Goal: Task Accomplishment & Management: Manage account settings

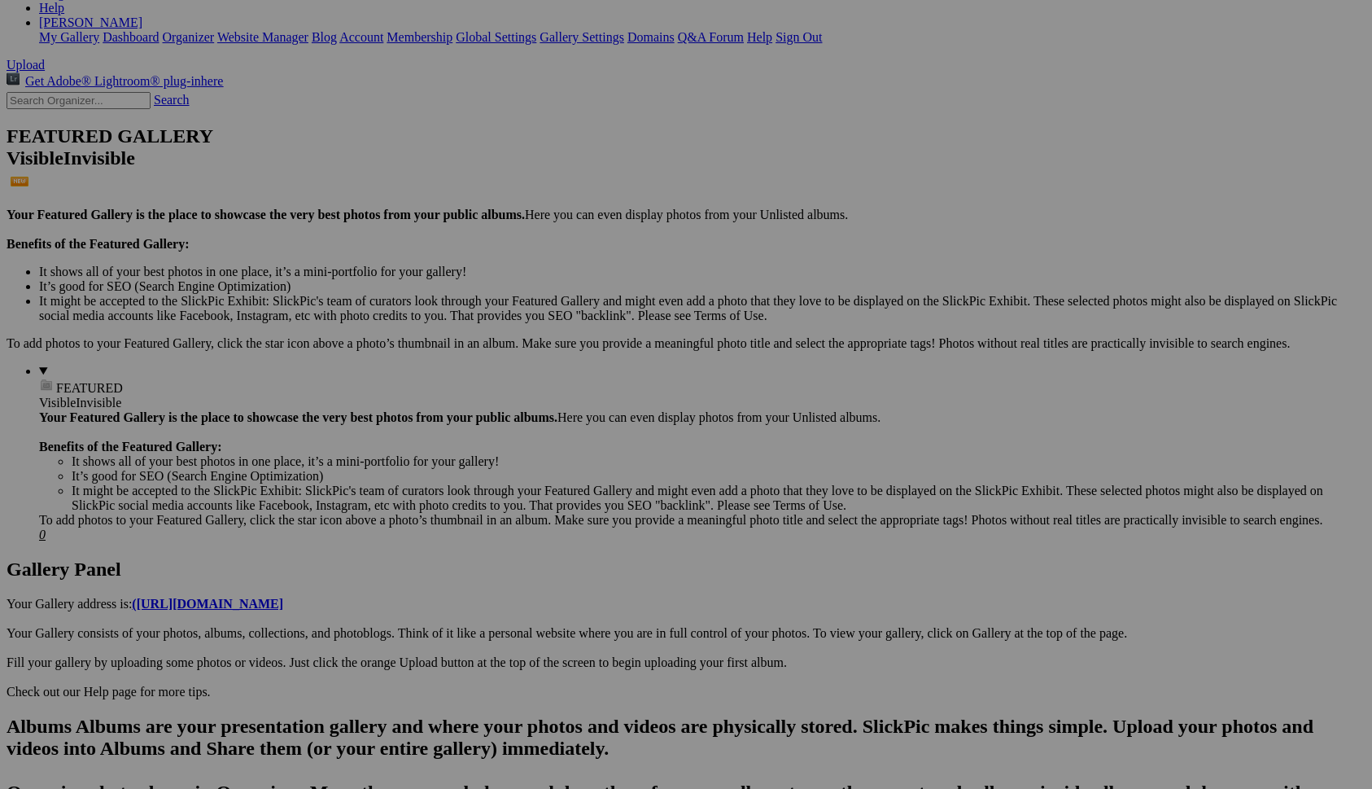
scroll to position [299, 0]
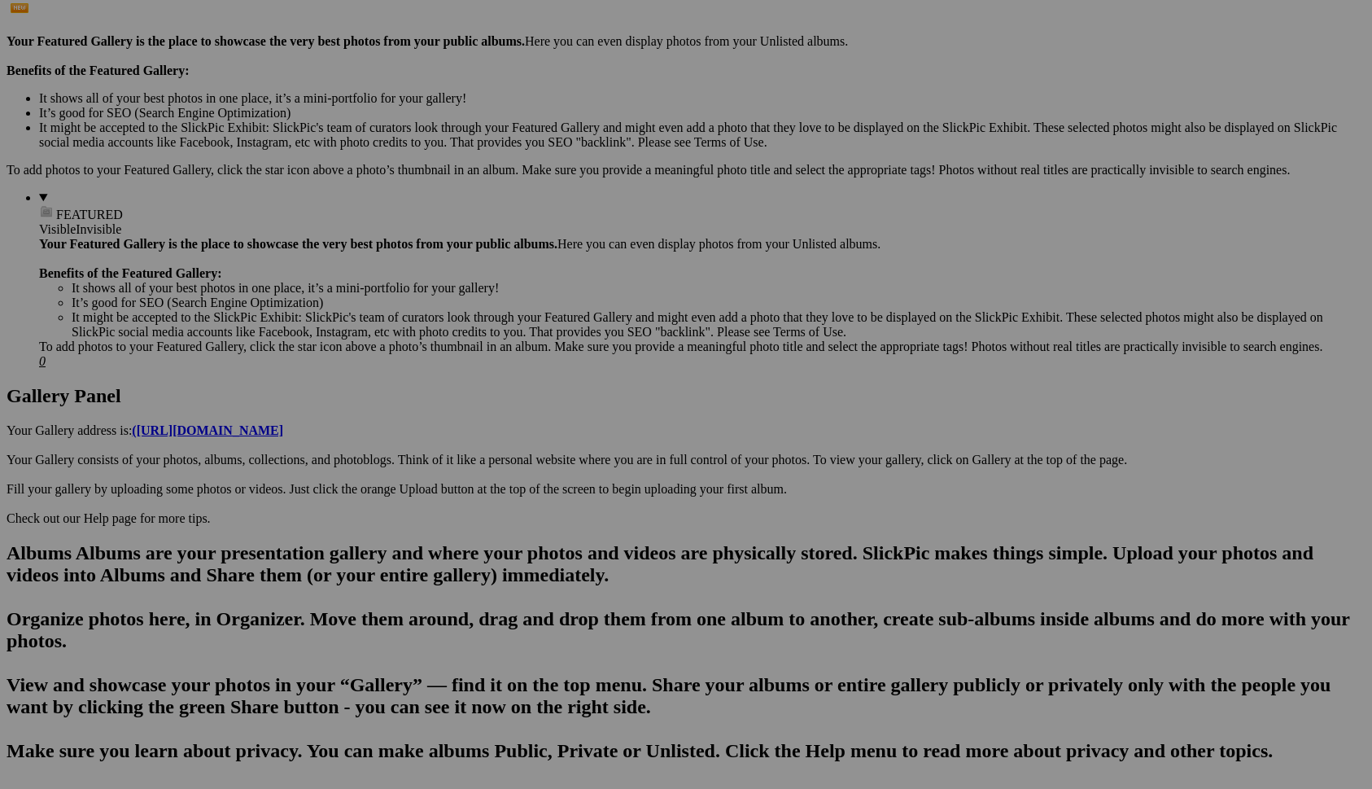
scroll to position [471, 0]
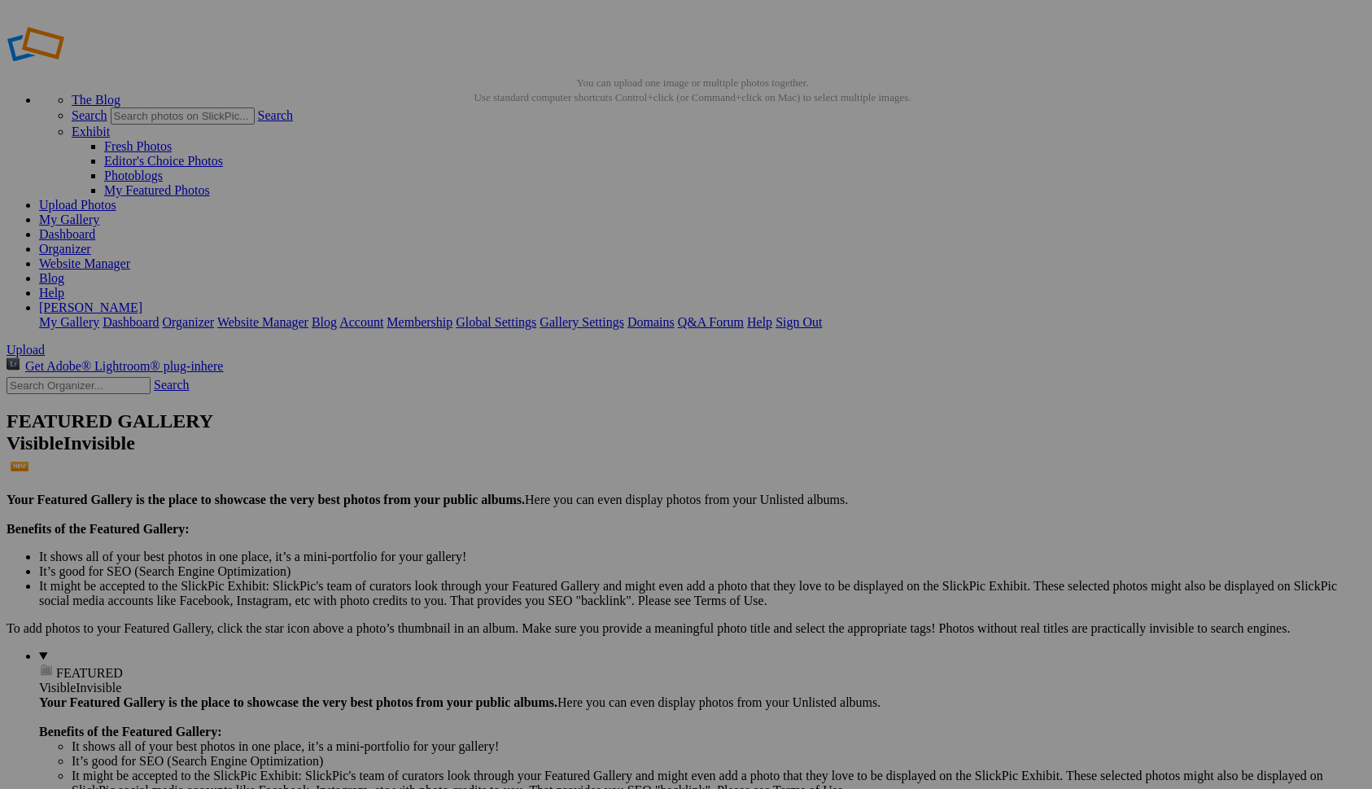
scroll to position [0, 0]
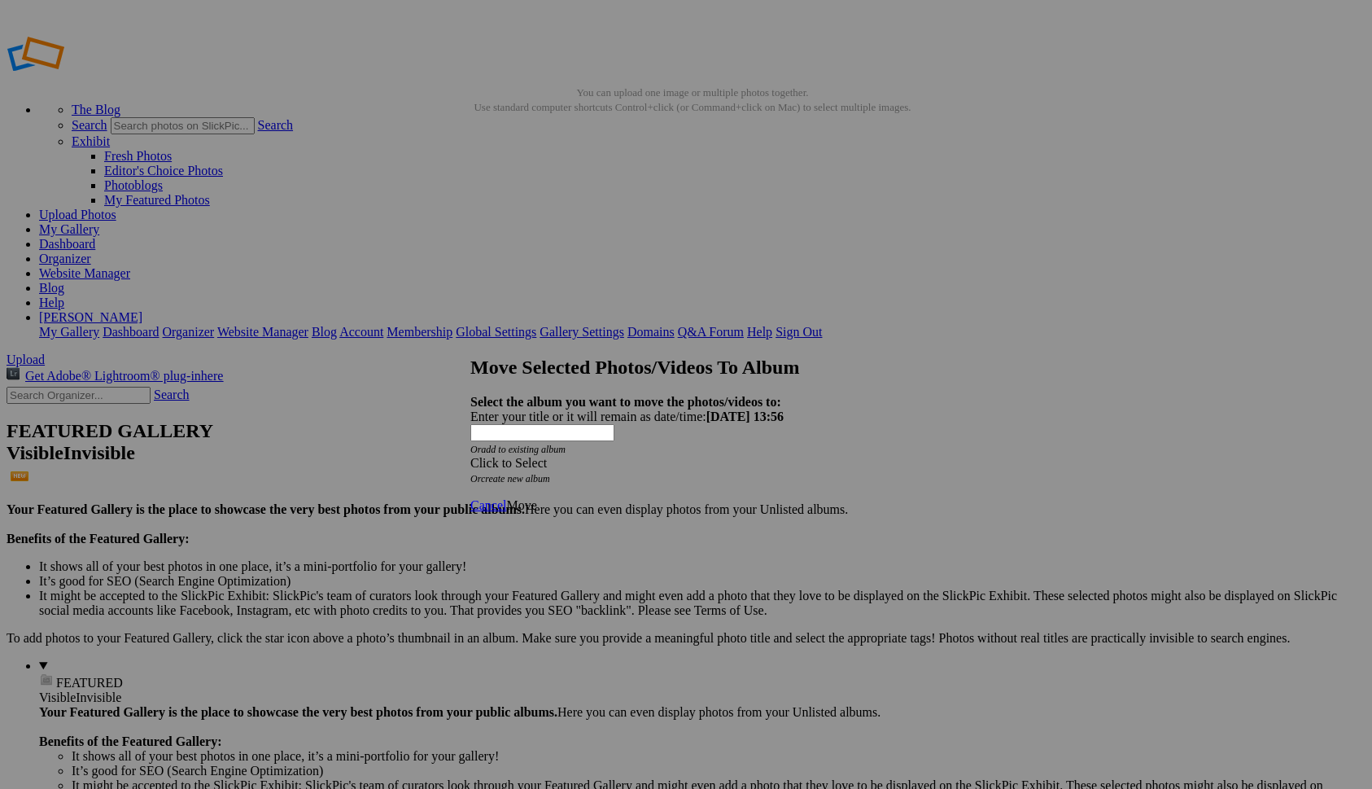
click at [686, 456] on div "Click to Select" at bounding box center [685, 463] width 431 height 15
click at [550, 473] on icon "Or create new album" at bounding box center [510, 478] width 80 height 11
click at [550, 473] on link "create new album" at bounding box center [515, 478] width 69 height 11
click at [553, 409] on div "Enter your title or it will remain as date/time: 2025-09-26 13:56" at bounding box center [685, 416] width 431 height 15
type input "Landscapes"
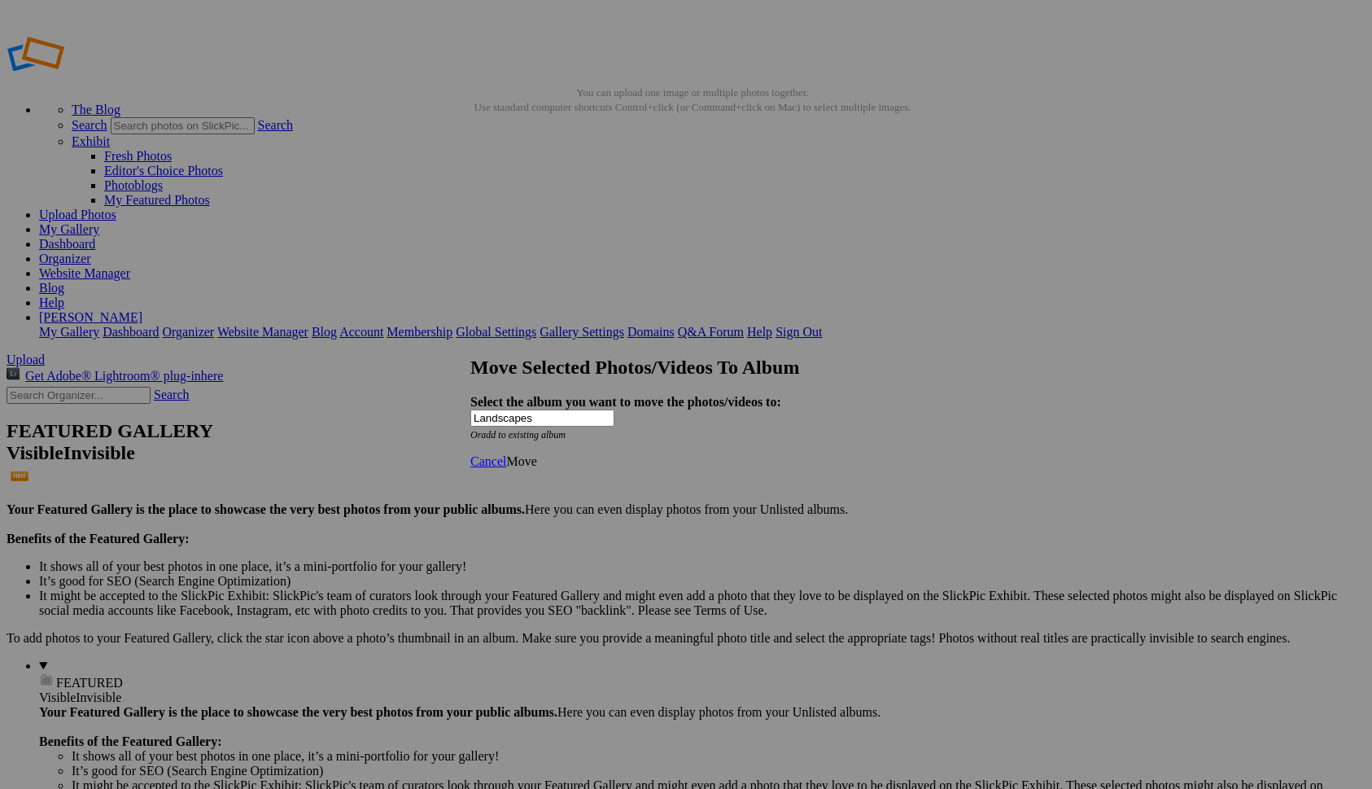
click at [536, 468] on span "Move" at bounding box center [521, 461] width 30 height 14
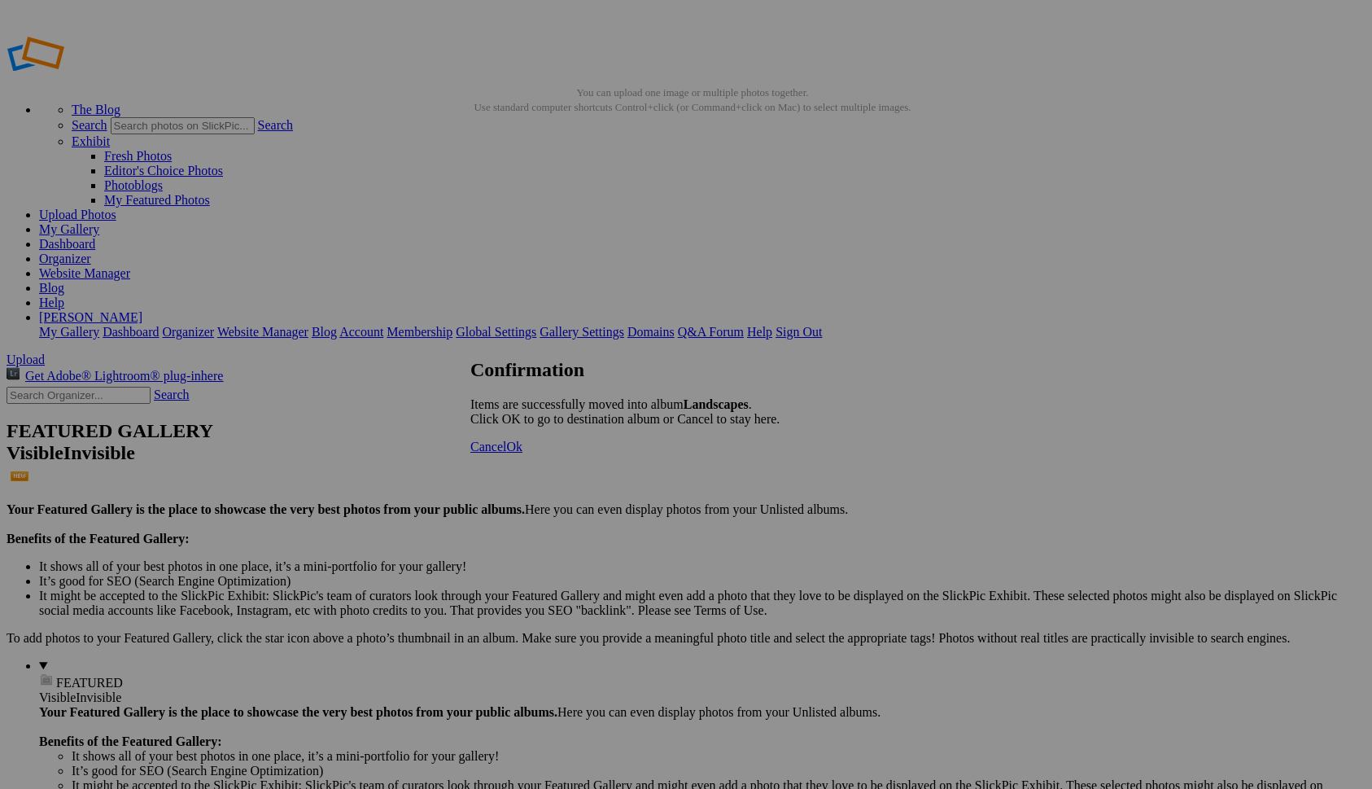
click at [523, 453] on link "Ok" at bounding box center [514, 446] width 16 height 14
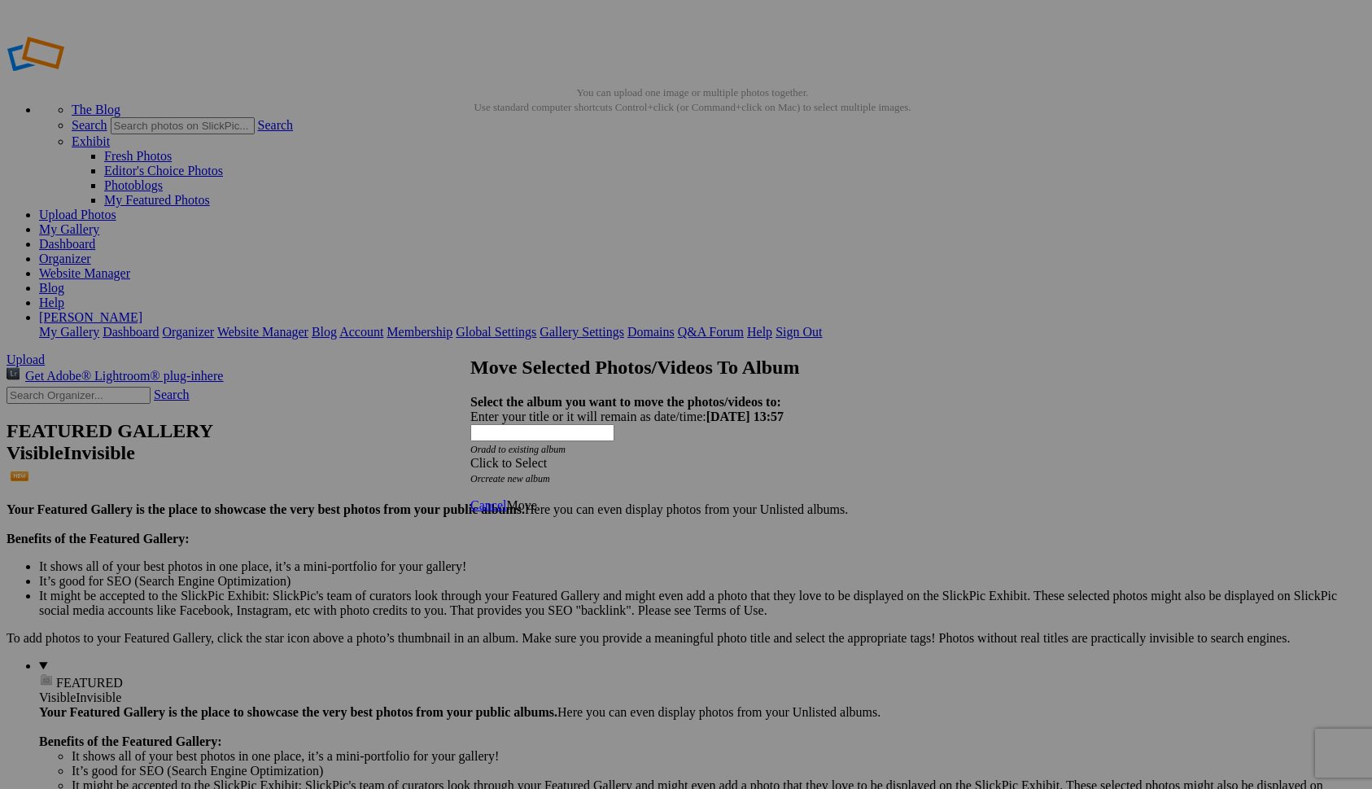
click at [550, 473] on link "create new album" at bounding box center [515, 478] width 69 height 11
click at [568, 409] on div "Enter your title or it will remain as date/time: 2025-09-26 13:57" at bounding box center [685, 416] width 431 height 15
type input "Naturescapes"
click at [536, 468] on span "Move" at bounding box center [521, 461] width 30 height 14
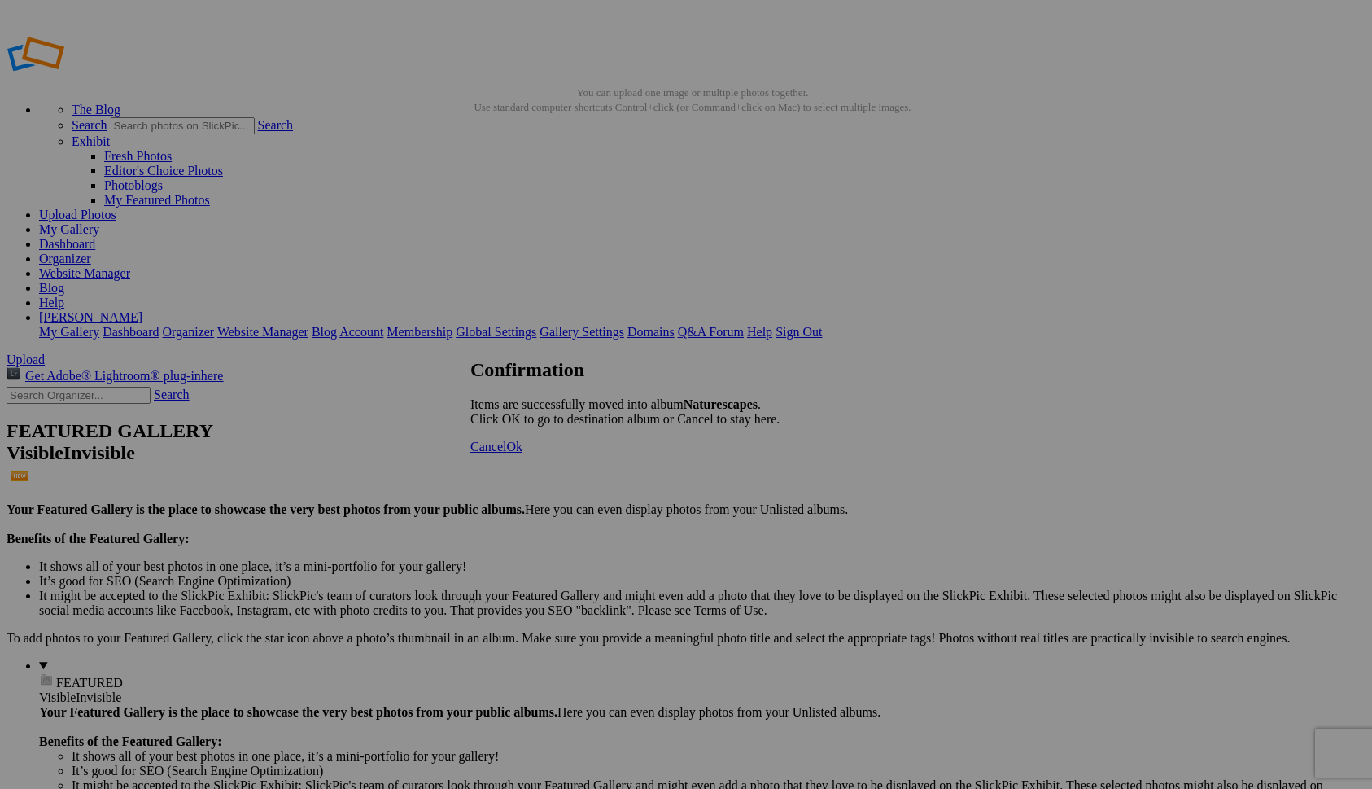
click at [506, 453] on span "Cancel" at bounding box center [488, 446] width 36 height 14
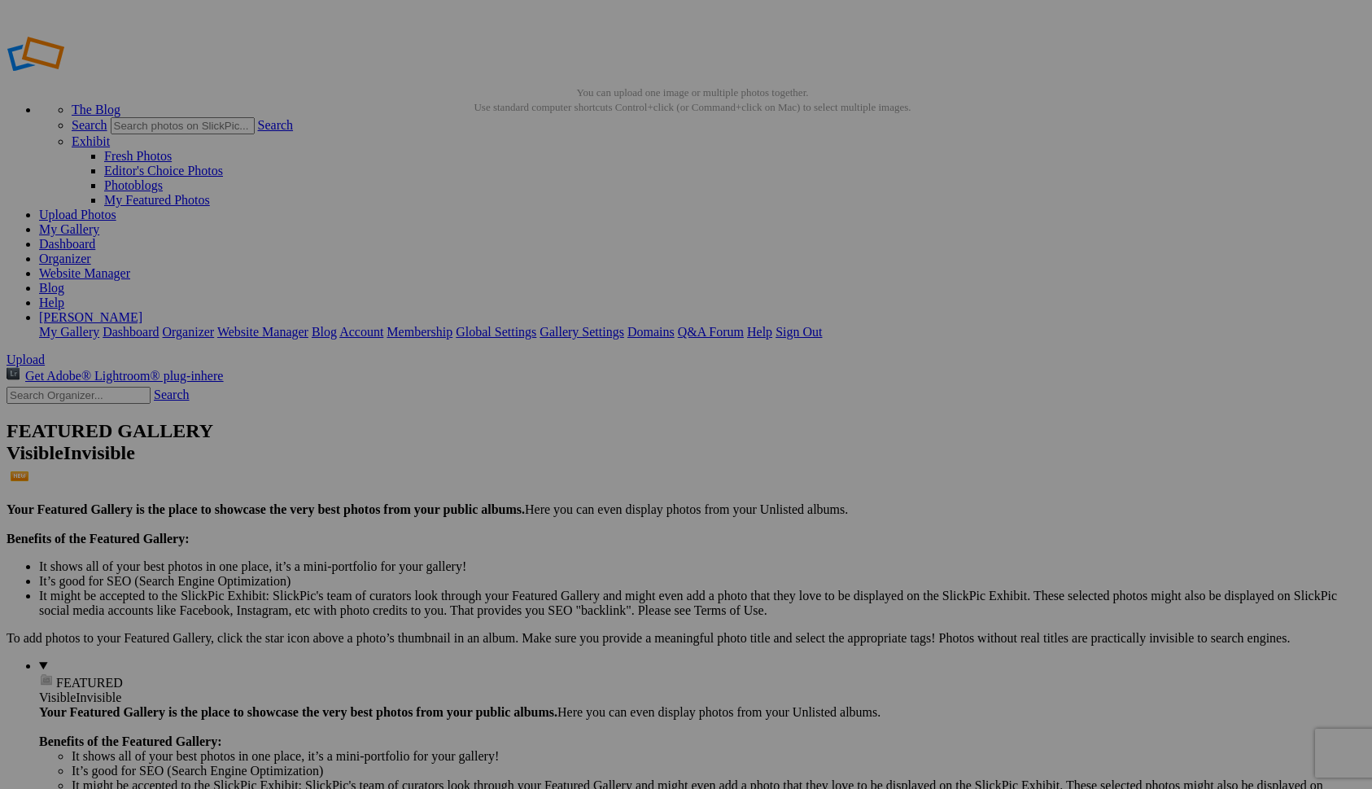
type input "Cityscapes"
drag, startPoint x: 770, startPoint y: 242, endPoint x: 401, endPoint y: 212, distance: 369.9
drag, startPoint x: 903, startPoint y: 234, endPoint x: 546, endPoint y: 199, distance: 359.0
drag, startPoint x: 762, startPoint y: 464, endPoint x: 710, endPoint y: 219, distance: 250.5
drag, startPoint x: 1019, startPoint y: 243, endPoint x: 691, endPoint y: 216, distance: 329.1
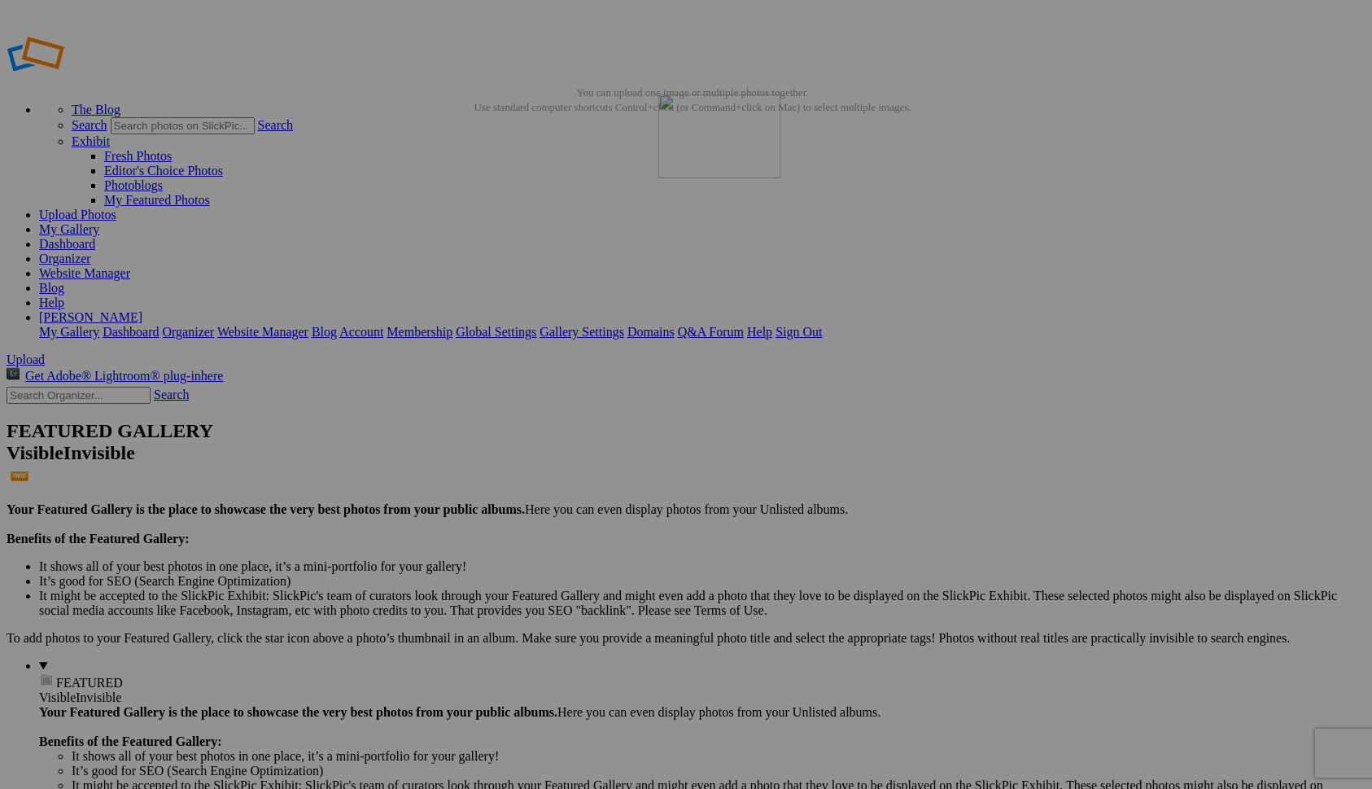
drag, startPoint x: 295, startPoint y: 448, endPoint x: 889, endPoint y: 212, distance: 638.5
drag, startPoint x: 439, startPoint y: 444, endPoint x: 702, endPoint y: 205, distance: 354.9
drag, startPoint x: 730, startPoint y: 460, endPoint x: 1014, endPoint y: 222, distance: 370.3
drag, startPoint x: 1201, startPoint y: 248, endPoint x: 1006, endPoint y: 203, distance: 200.6
drag, startPoint x: 886, startPoint y: 457, endPoint x: 255, endPoint y: 403, distance: 633.8
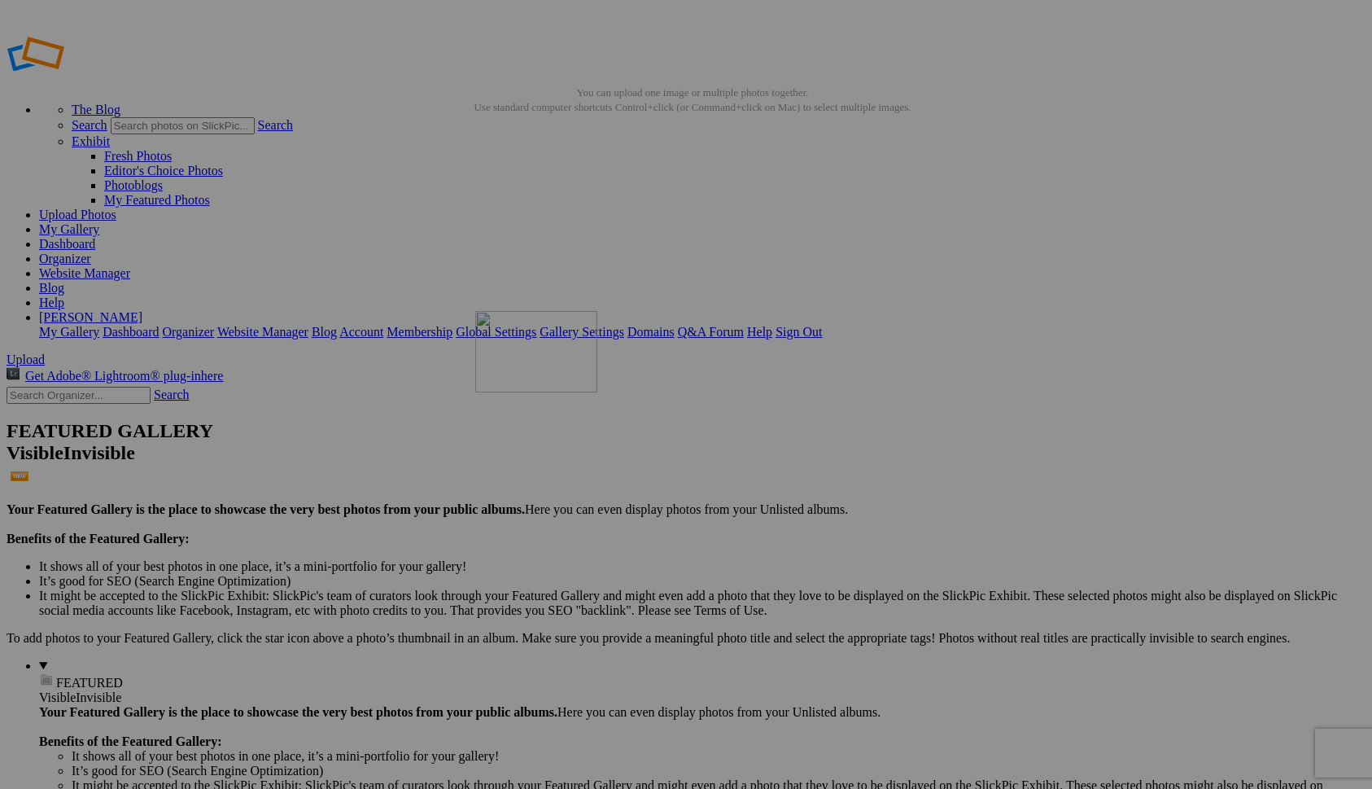
drag, startPoint x: 883, startPoint y: 452, endPoint x: 713, endPoint y: 425, distance: 172.2
drag, startPoint x: 1050, startPoint y: 247, endPoint x: 552, endPoint y: 203, distance: 500.1
drag, startPoint x: 1042, startPoint y: 245, endPoint x: 401, endPoint y: 211, distance: 641.4
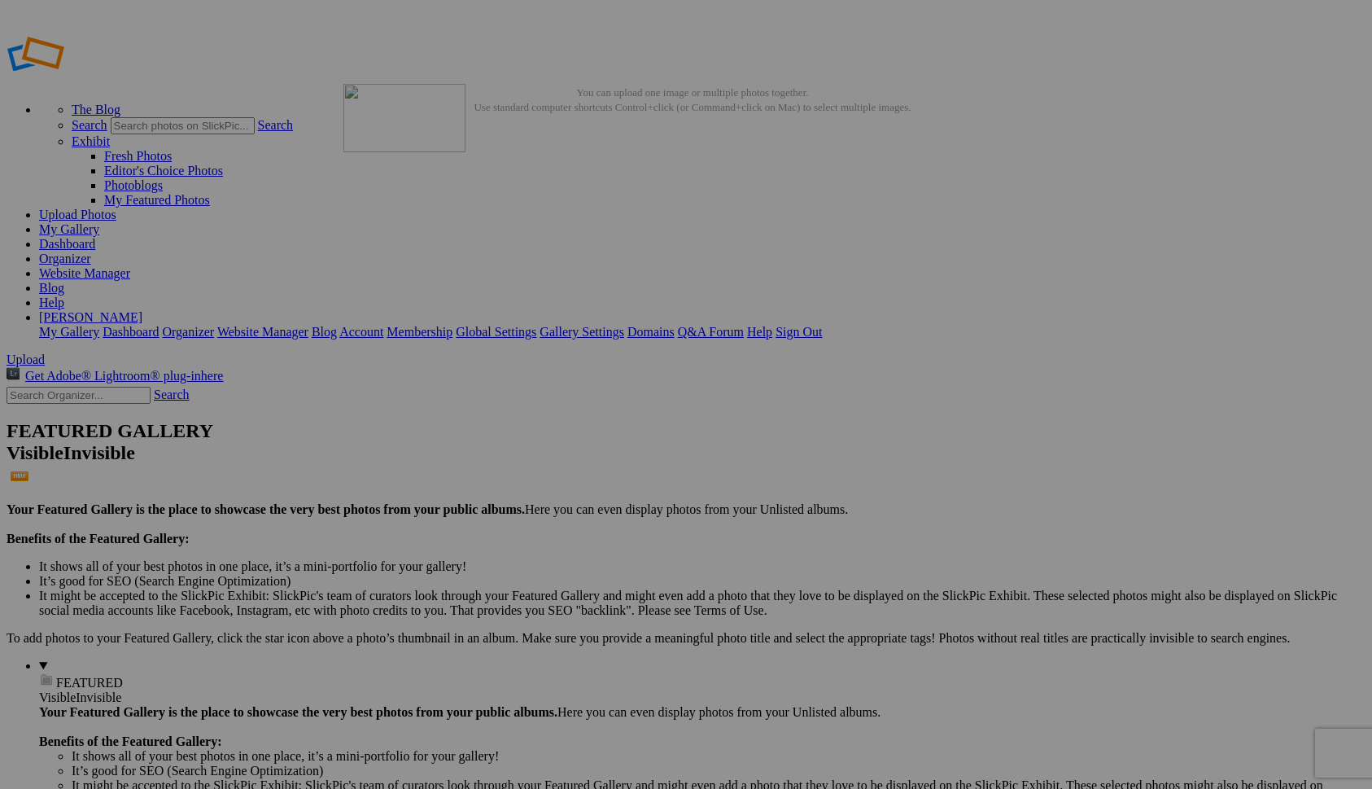
drag, startPoint x: 1184, startPoint y: 238, endPoint x: 578, endPoint y: 201, distance: 607.5
drag, startPoint x: 554, startPoint y: 234, endPoint x: 409, endPoint y: 234, distance: 145.7
drag, startPoint x: 899, startPoint y: 239, endPoint x: 685, endPoint y: 210, distance: 215.2
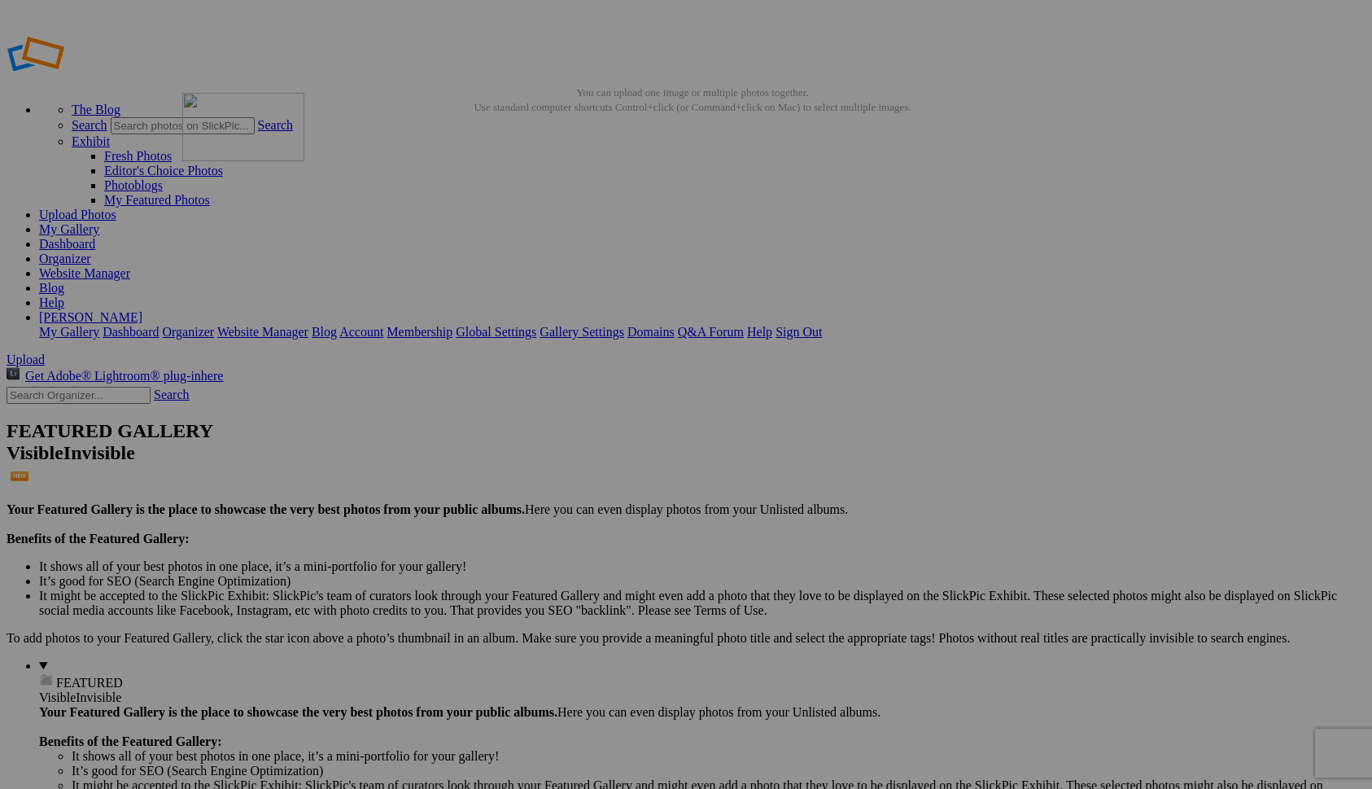
drag, startPoint x: 615, startPoint y: 237, endPoint x: 417, endPoint y: 210, distance: 200.4
drag, startPoint x: 922, startPoint y: 463, endPoint x: 557, endPoint y: 232, distance: 432.4
drag, startPoint x: 906, startPoint y: 459, endPoint x: 403, endPoint y: 203, distance: 564.5
drag, startPoint x: 1043, startPoint y: 453, endPoint x: 994, endPoint y: 209, distance: 249.0
drag, startPoint x: 1188, startPoint y: 454, endPoint x: 421, endPoint y: 201, distance: 808.1
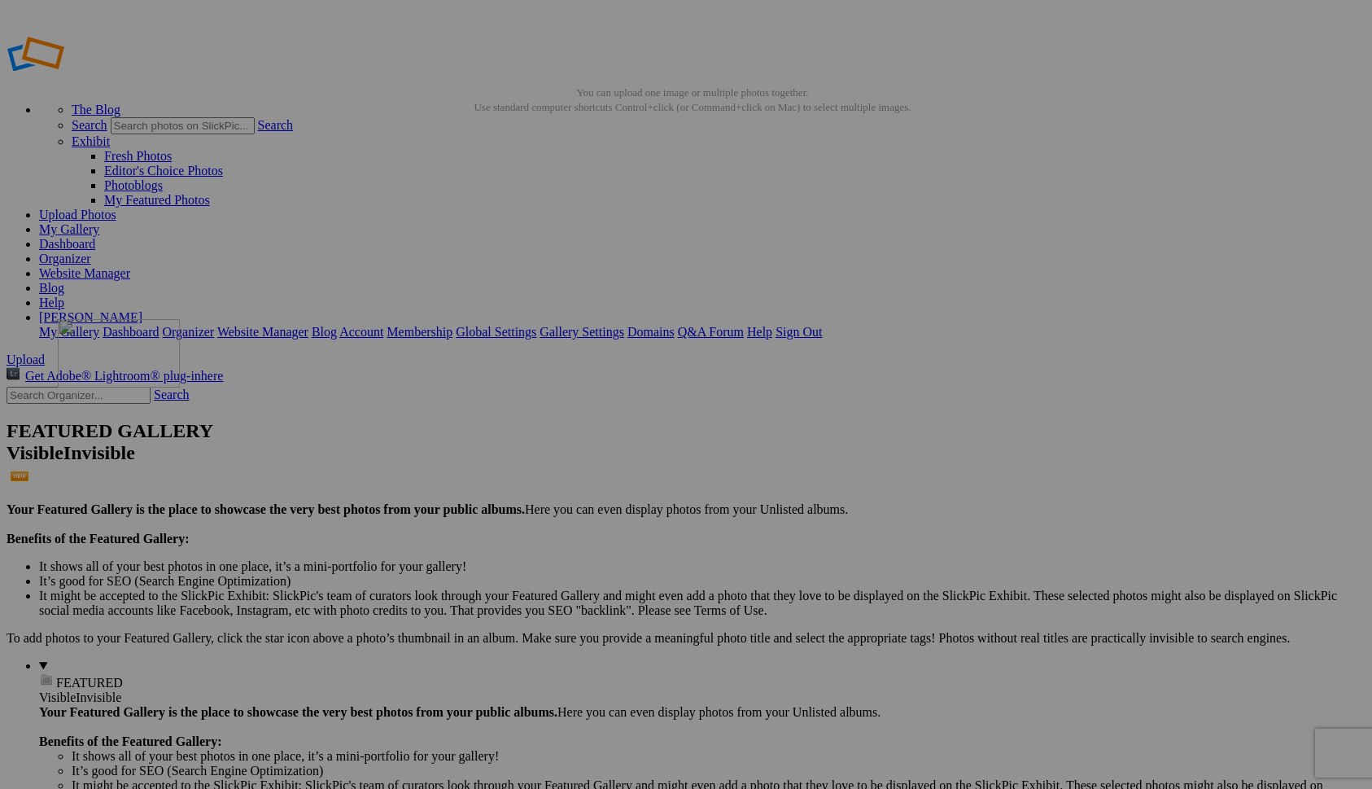
drag, startPoint x: 333, startPoint y: 653, endPoint x: 291, endPoint y: 433, distance: 223.8
drag, startPoint x: 765, startPoint y: 457, endPoint x: 301, endPoint y: 634, distance: 496.7
drag, startPoint x: 1187, startPoint y: 441, endPoint x: 853, endPoint y: 420, distance: 334.4
drag, startPoint x: 310, startPoint y: 448, endPoint x: 912, endPoint y: 432, distance: 602.5
drag, startPoint x: 289, startPoint y: 443, endPoint x: 300, endPoint y: 611, distance: 168.9
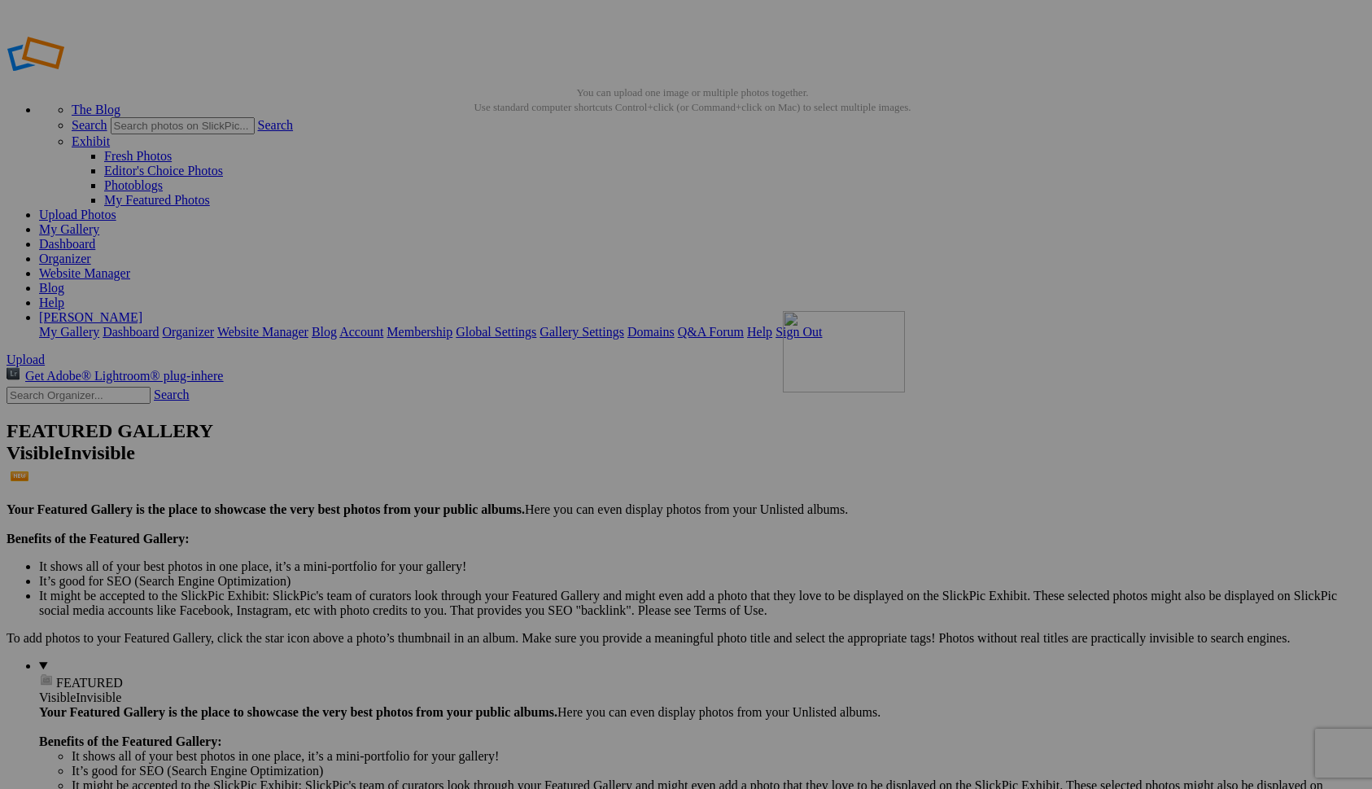
drag, startPoint x: 315, startPoint y: 659, endPoint x: 999, endPoint y: 426, distance: 723.0
click at [95, 237] on link "Dashboard" at bounding box center [67, 244] width 56 height 14
type input "Homepage"
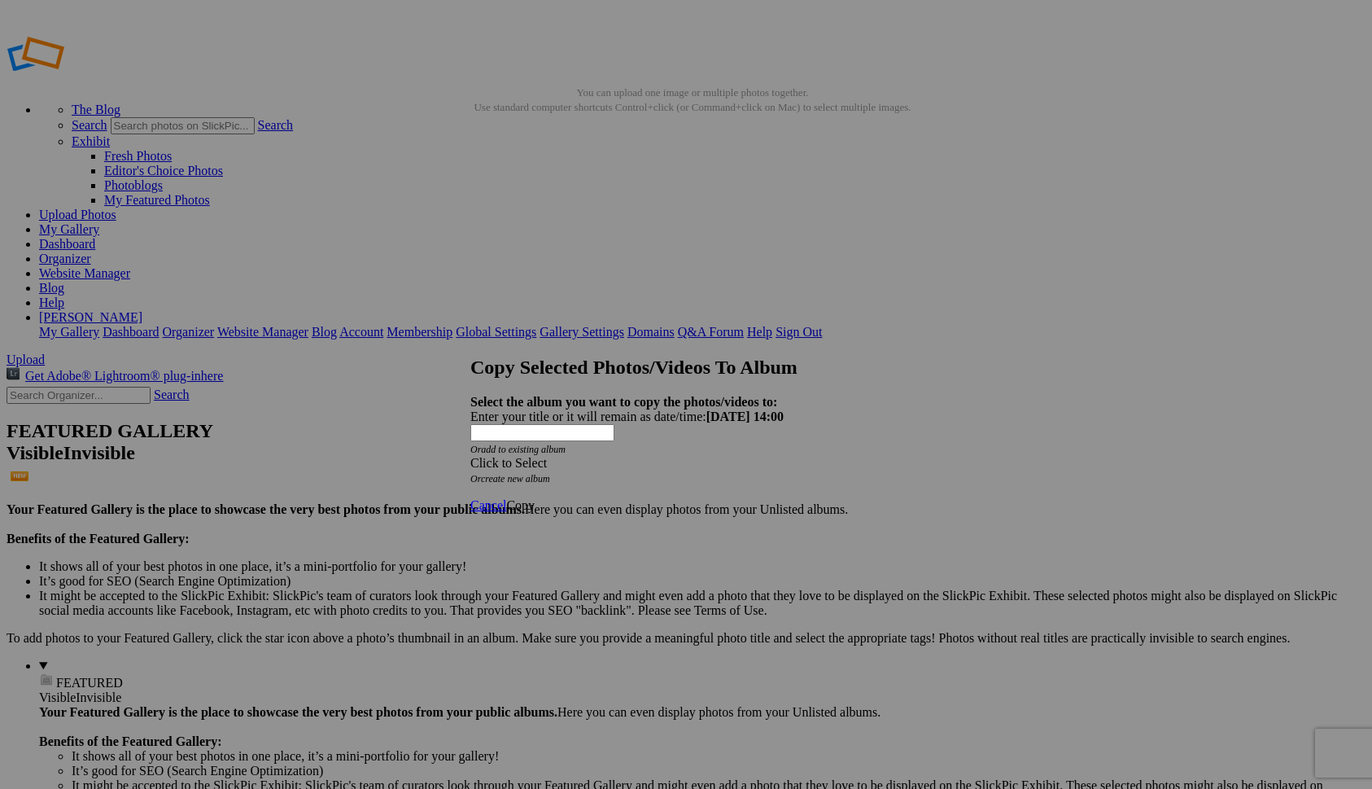
click at [706, 456] on div "Click to Select" at bounding box center [685, 463] width 431 height 15
click at [596, 449] on link "Homepage" at bounding box center [568, 442] width 56 height 14
click at [535, 498] on span "Copy" at bounding box center [520, 505] width 28 height 14
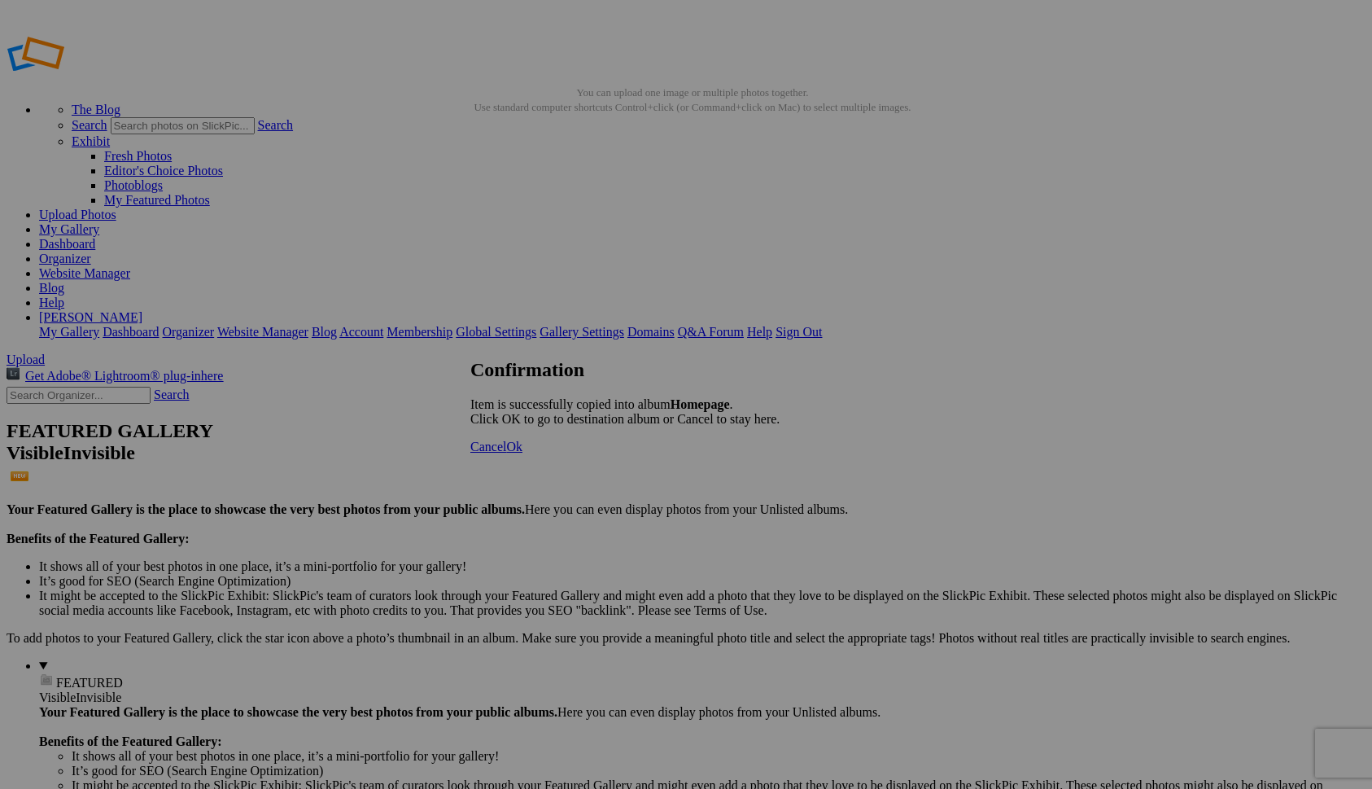
click at [506, 453] on span "Cancel" at bounding box center [488, 446] width 36 height 14
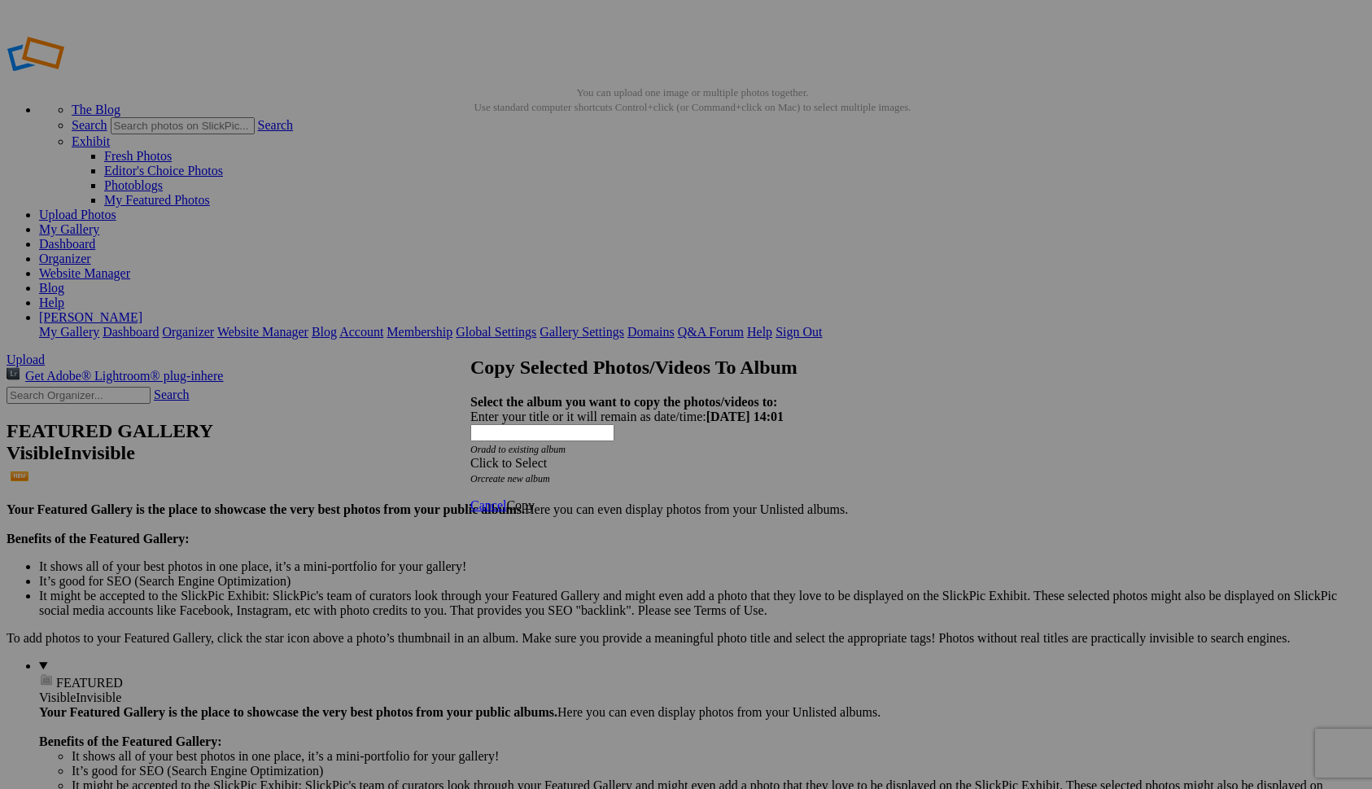
click at [689, 456] on div "Click to Select" at bounding box center [685, 463] width 431 height 15
click at [575, 449] on link "Homepage" at bounding box center [568, 442] width 56 height 14
click at [535, 498] on span "Copy" at bounding box center [520, 505] width 28 height 14
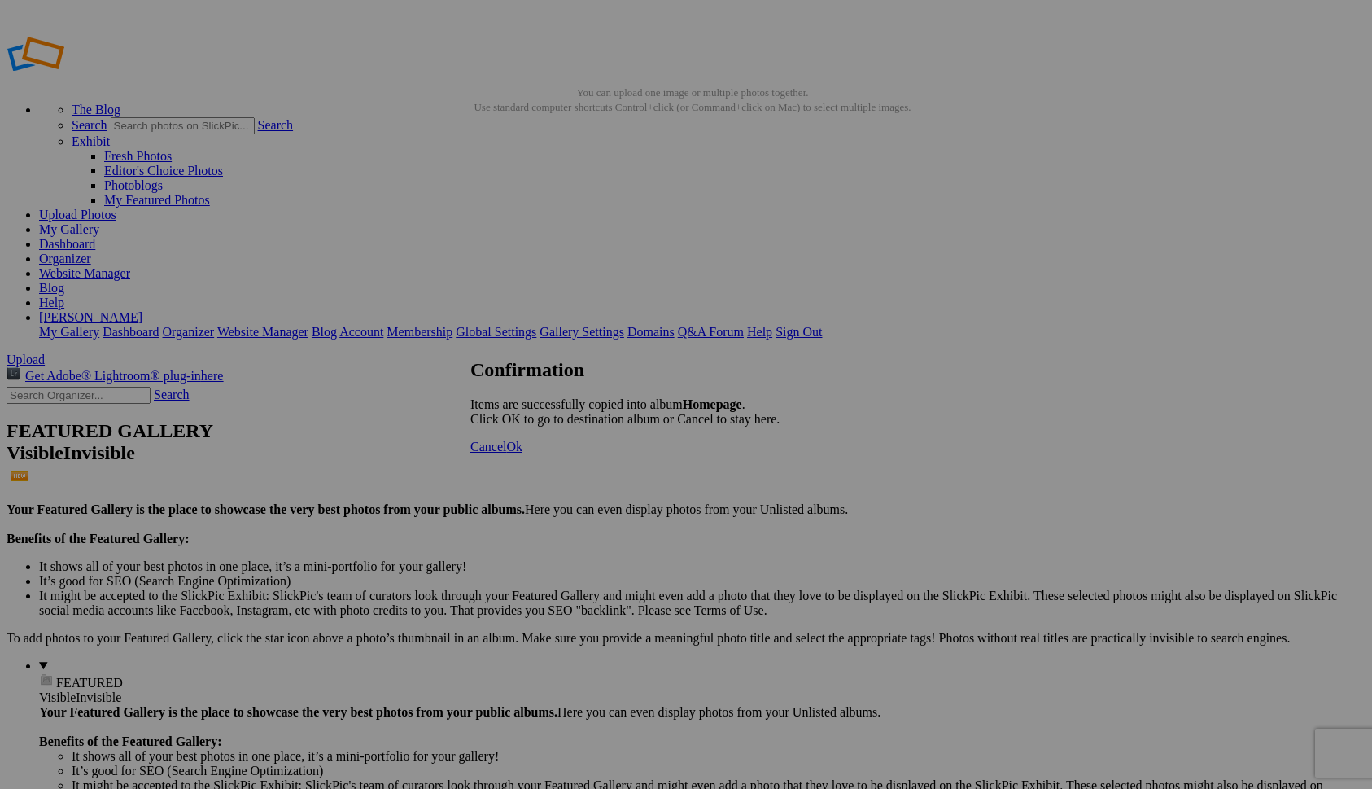
click at [506, 453] on span "Cancel" at bounding box center [488, 446] width 36 height 14
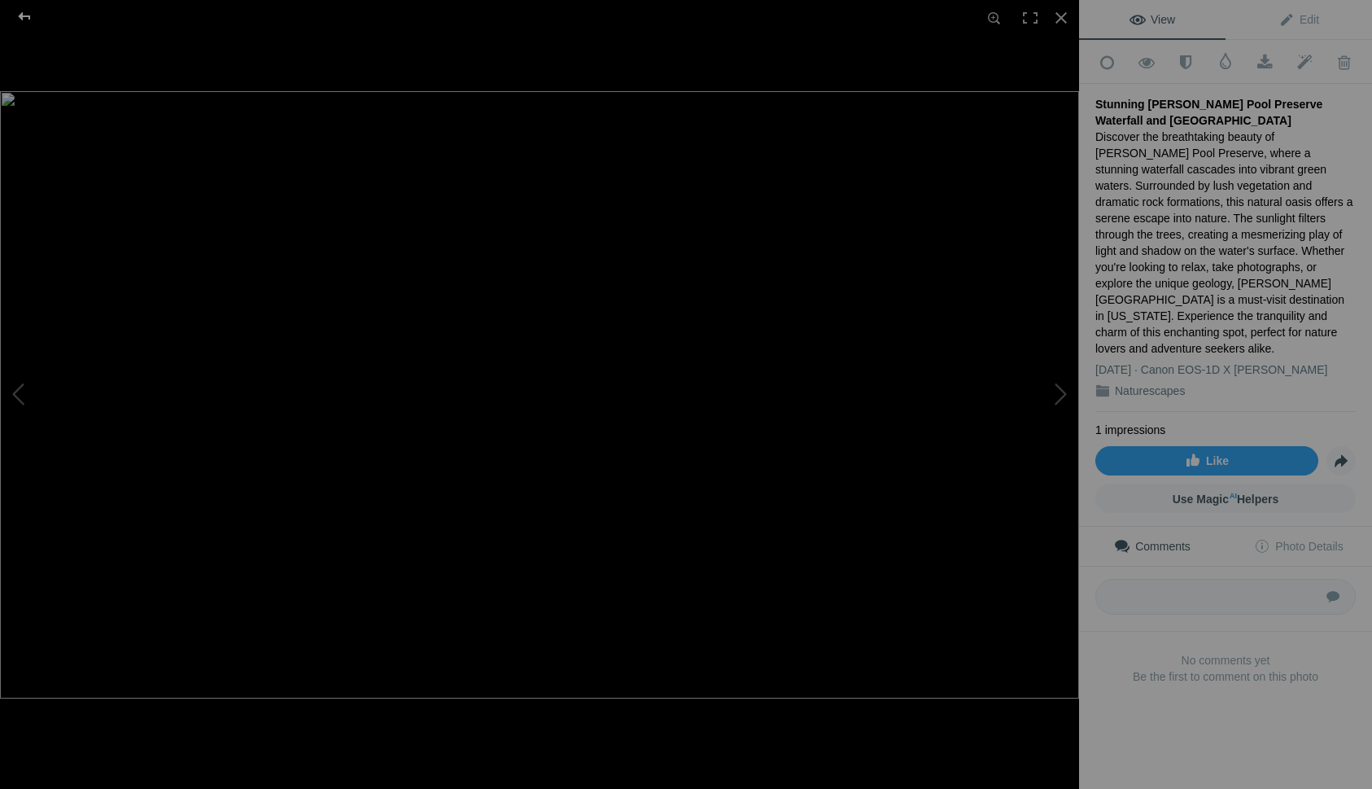
click at [20, 14] on div at bounding box center [24, 16] width 59 height 33
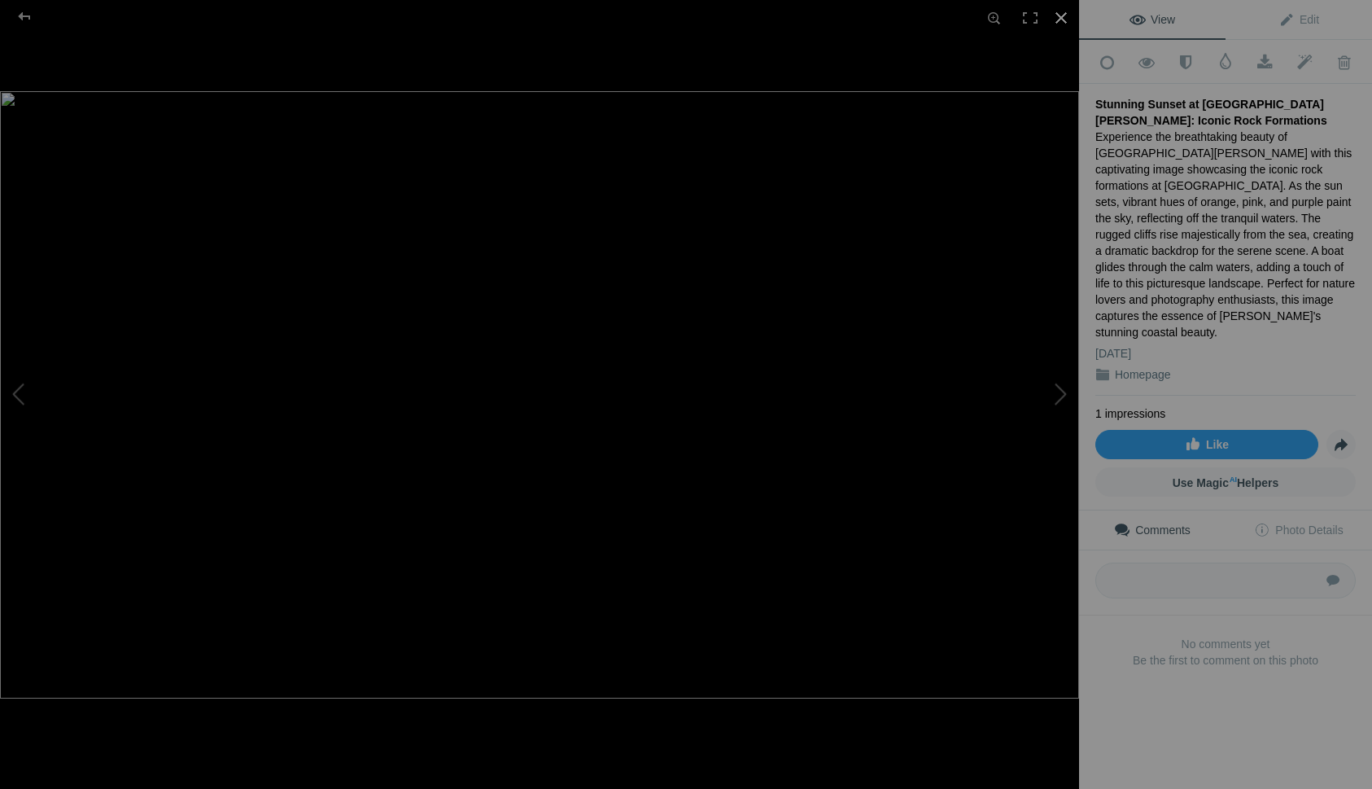
click at [1062, 13] on div at bounding box center [1061, 18] width 36 height 36
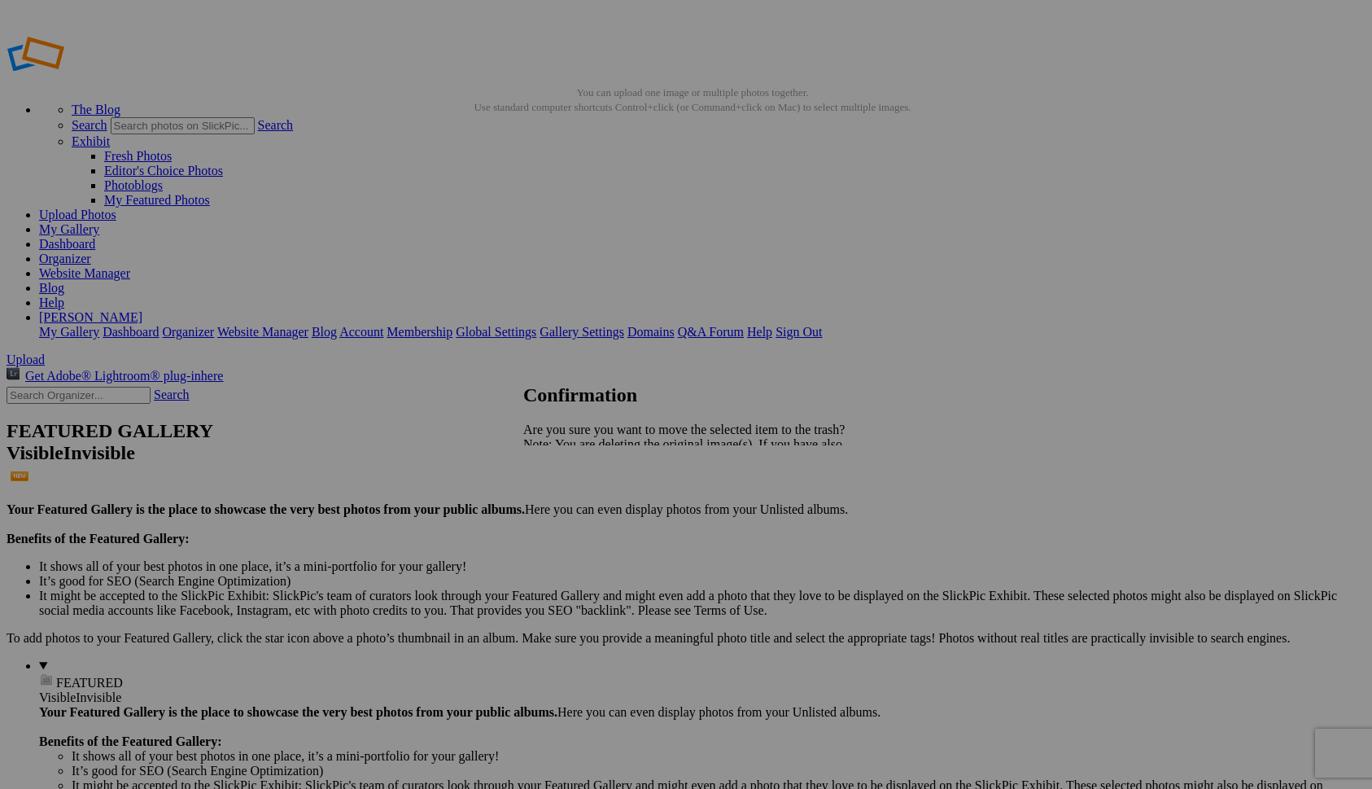
click at [578, 505] on span "Yes" at bounding box center [568, 501] width 19 height 14
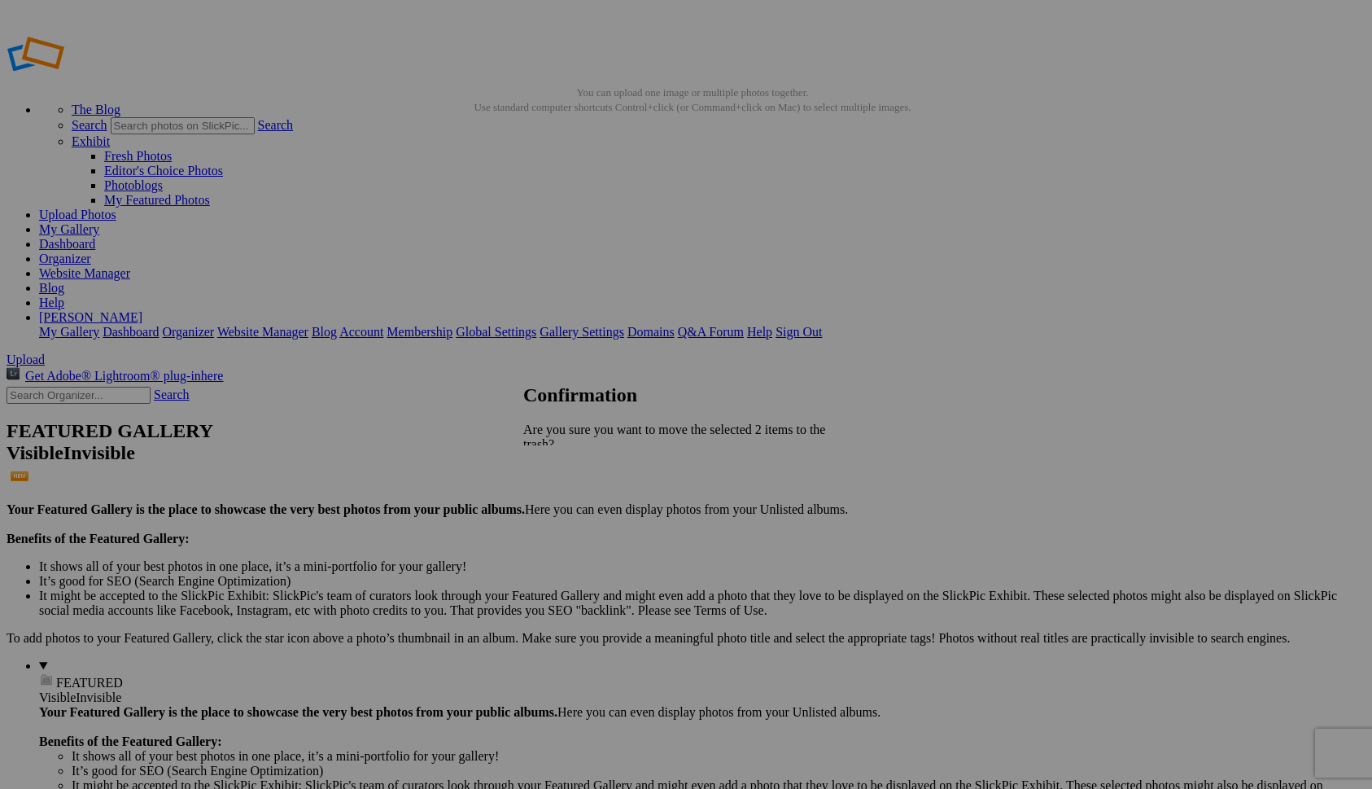
click at [578, 509] on span "Yes" at bounding box center [568, 516] width 19 height 14
click at [578, 503] on span "Yes" at bounding box center [568, 501] width 19 height 14
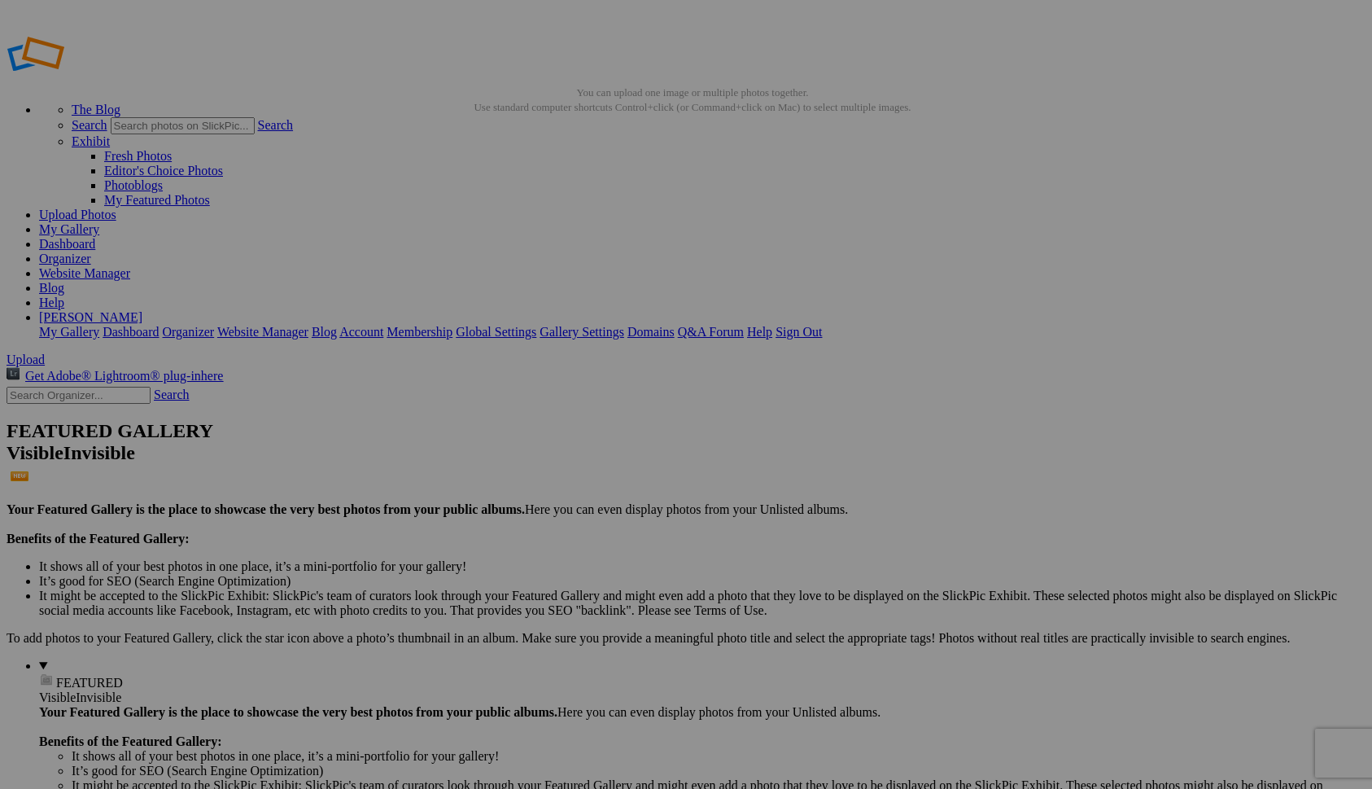
drag, startPoint x: 627, startPoint y: 238, endPoint x: 402, endPoint y: 207, distance: 227.7
drag, startPoint x: 886, startPoint y: 241, endPoint x: 561, endPoint y: 214, distance: 326.7
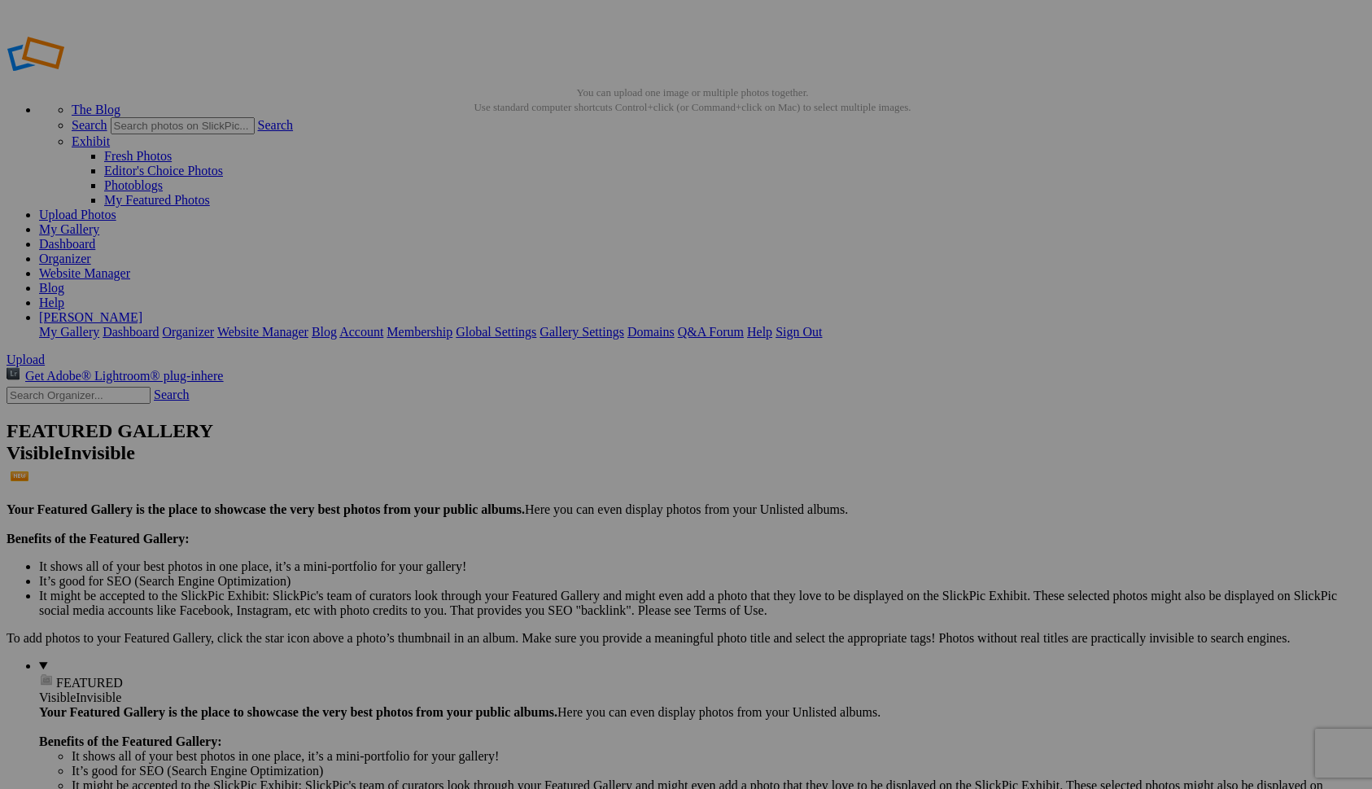
click at [822, 325] on link "Sign Out" at bounding box center [799, 332] width 46 height 14
